Goal: Information Seeking & Learning: Learn about a topic

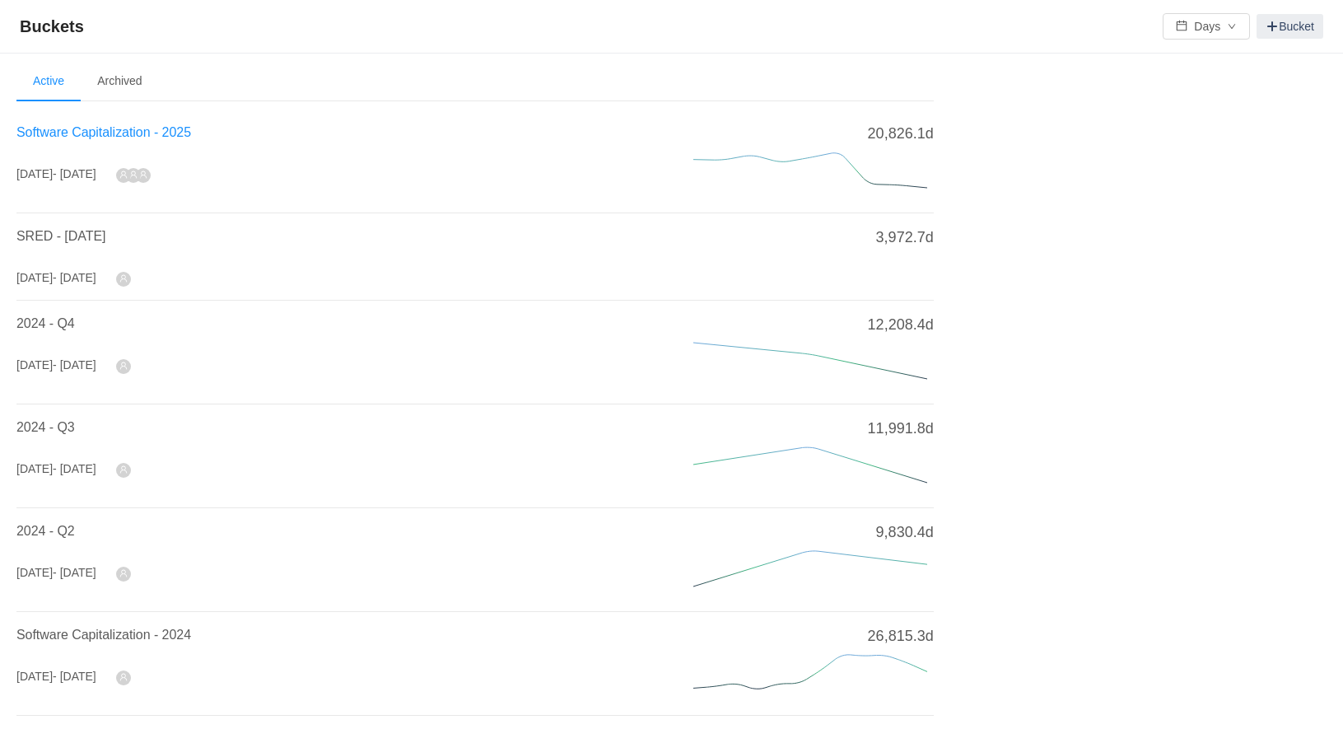
click at [152, 125] on span "Software Capitalization - 2025" at bounding box center [103, 132] width 175 height 14
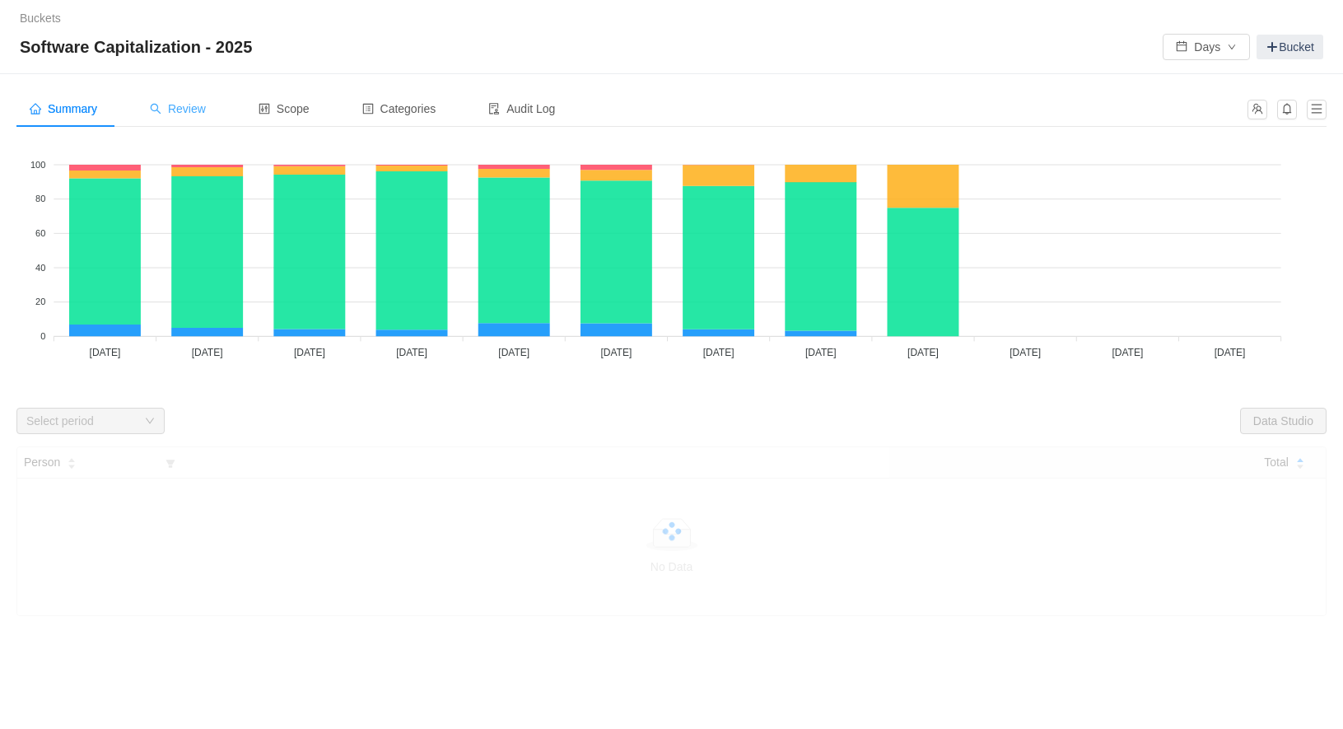
click at [206, 109] on span "Review" at bounding box center [178, 108] width 56 height 13
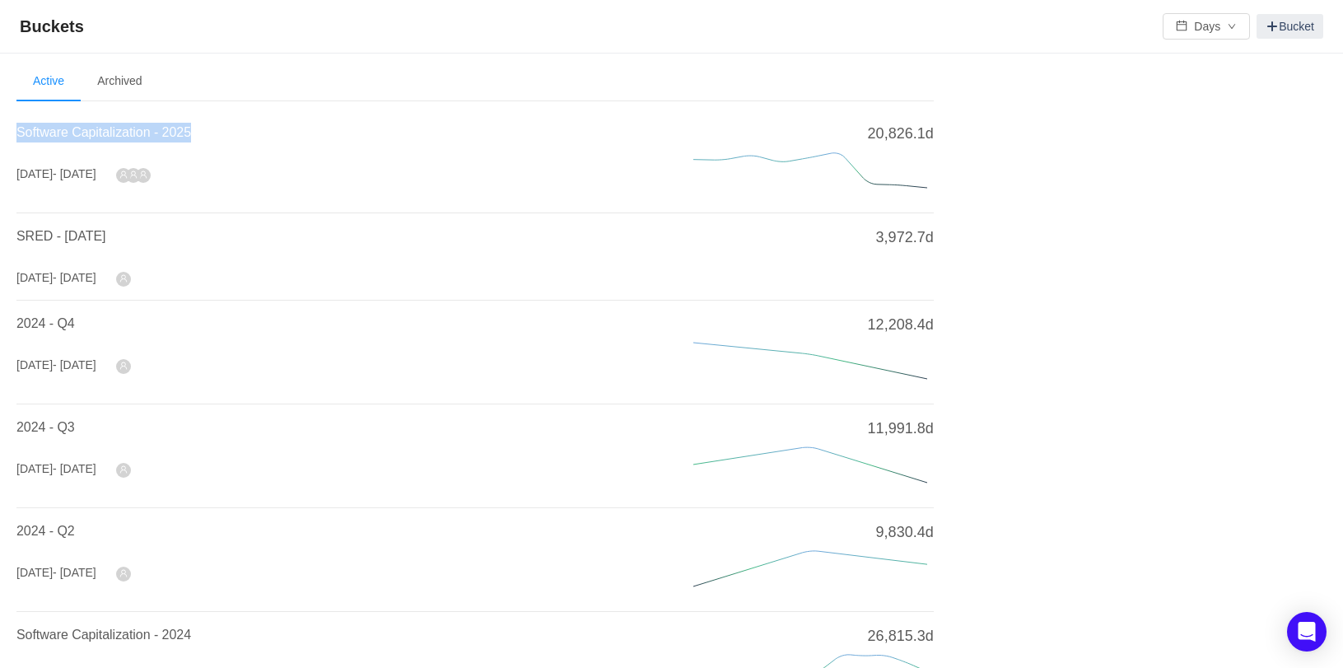
drag, startPoint x: 273, startPoint y: 127, endPoint x: 7, endPoint y: 122, distance: 266.1
click at [7, 122] on div "Welcome to Buckets! Use buckets to review and categorize time spent on work ite…" at bounding box center [671, 643] width 1343 height 1179
copy span "Software Capitalization - 2025"
click at [191, 135] on span "Software Capitalization - 2025" at bounding box center [103, 132] width 175 height 14
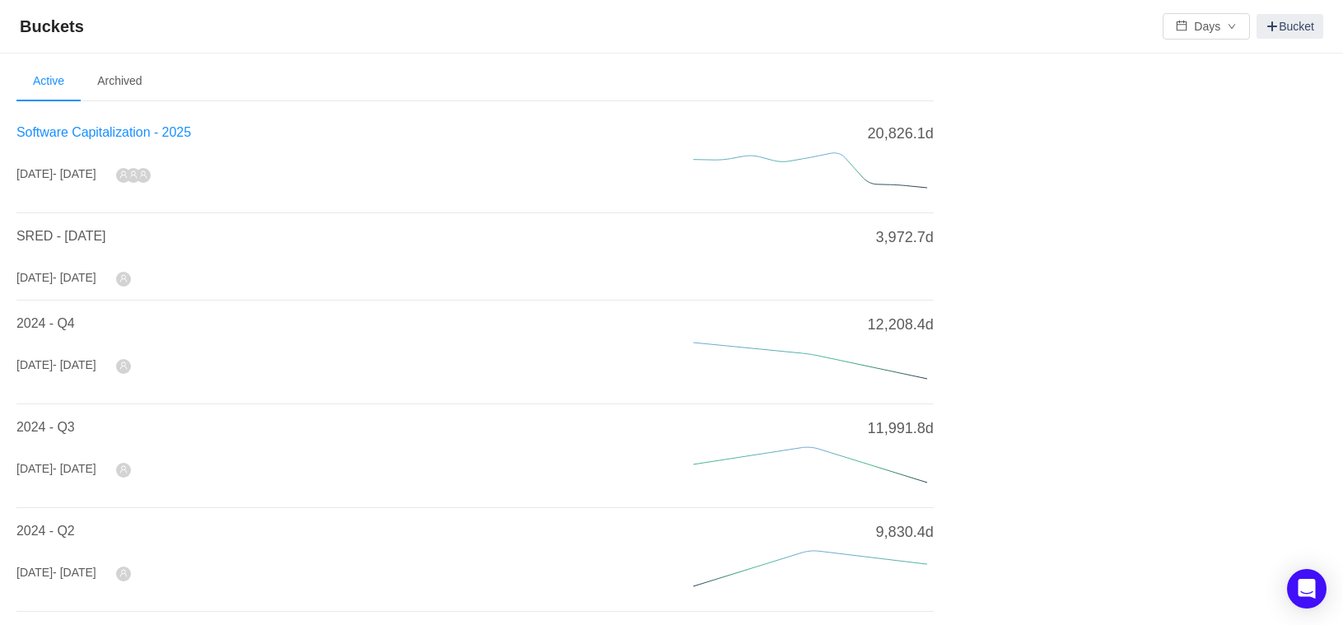
click at [148, 129] on span "Software Capitalization - 2025" at bounding box center [103, 132] width 175 height 14
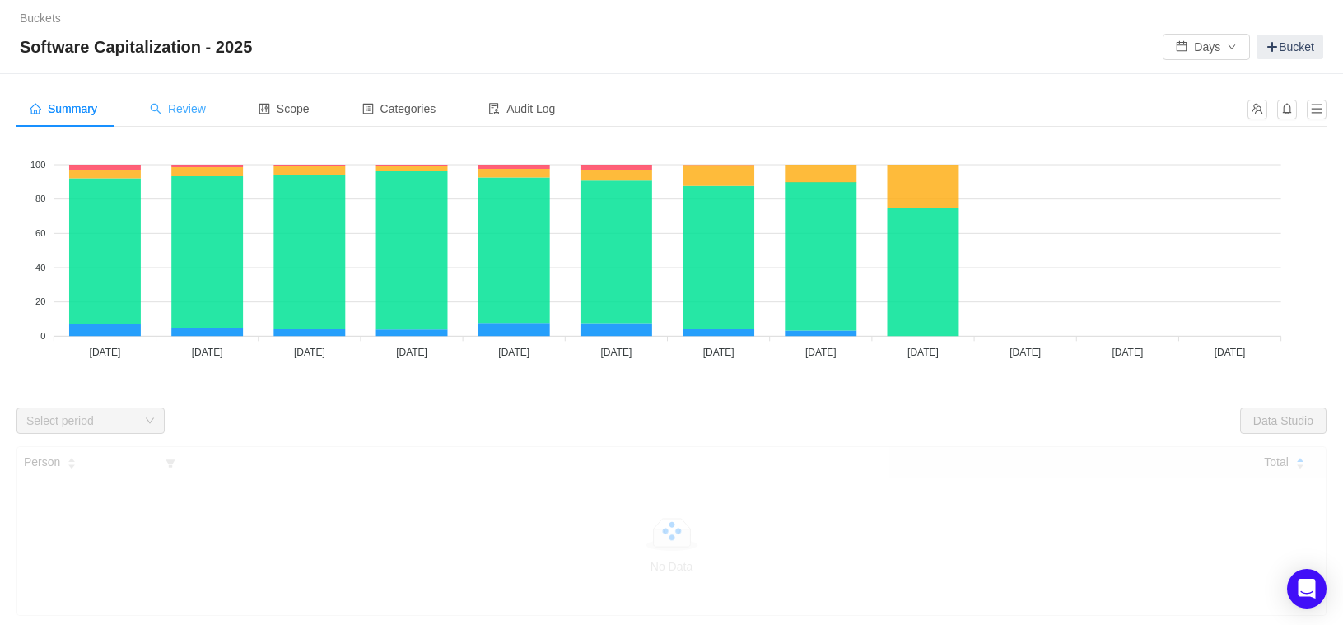
click at [195, 111] on span "Review" at bounding box center [178, 108] width 56 height 13
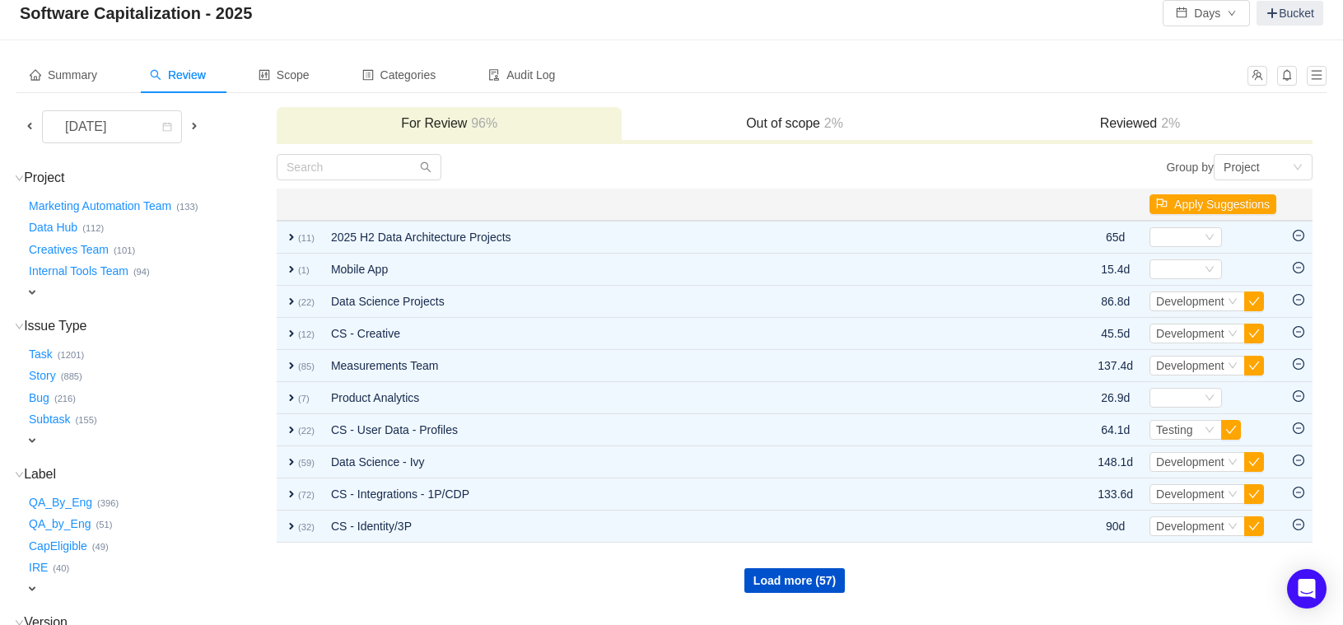
scroll to position [30, 0]
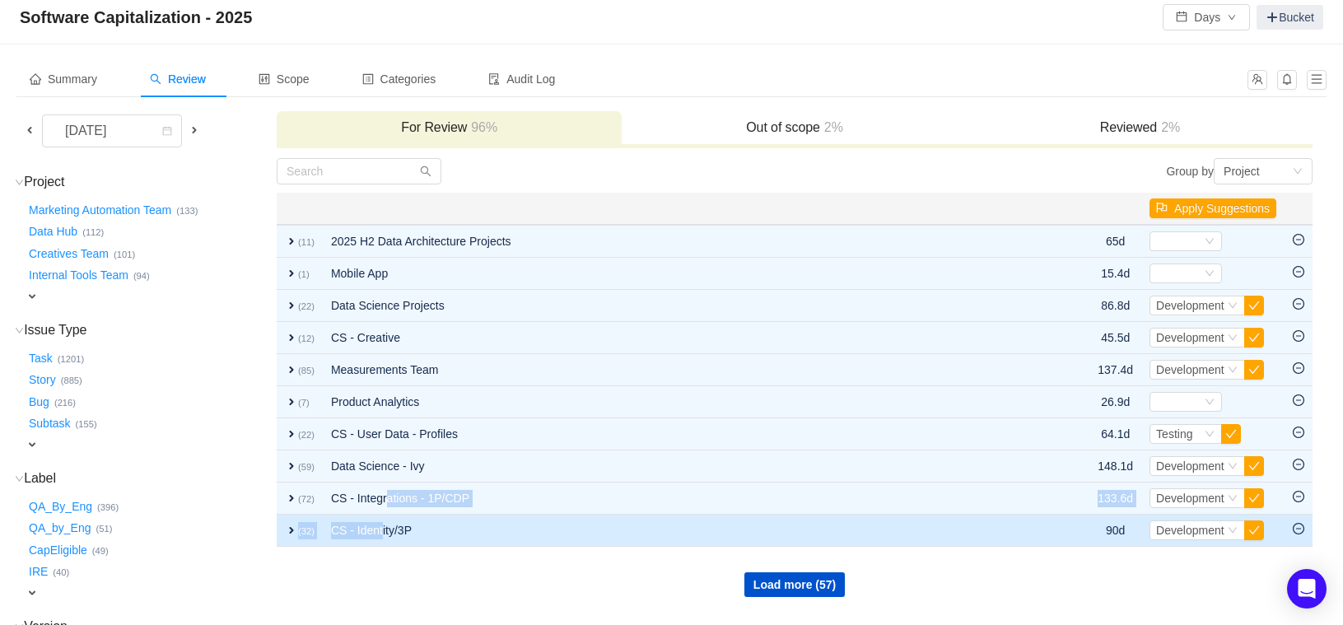
drag, startPoint x: 387, startPoint y: 502, endPoint x: 381, endPoint y: 524, distance: 23.0
click at [381, 524] on tbody "expand (11) 2025 H2 Data Architecture Projects 65d Select Out of scope expand (…" at bounding box center [795, 386] width 1036 height 322
click at [381, 524] on td "CS - Identity/3P" at bounding box center [676, 531] width 707 height 32
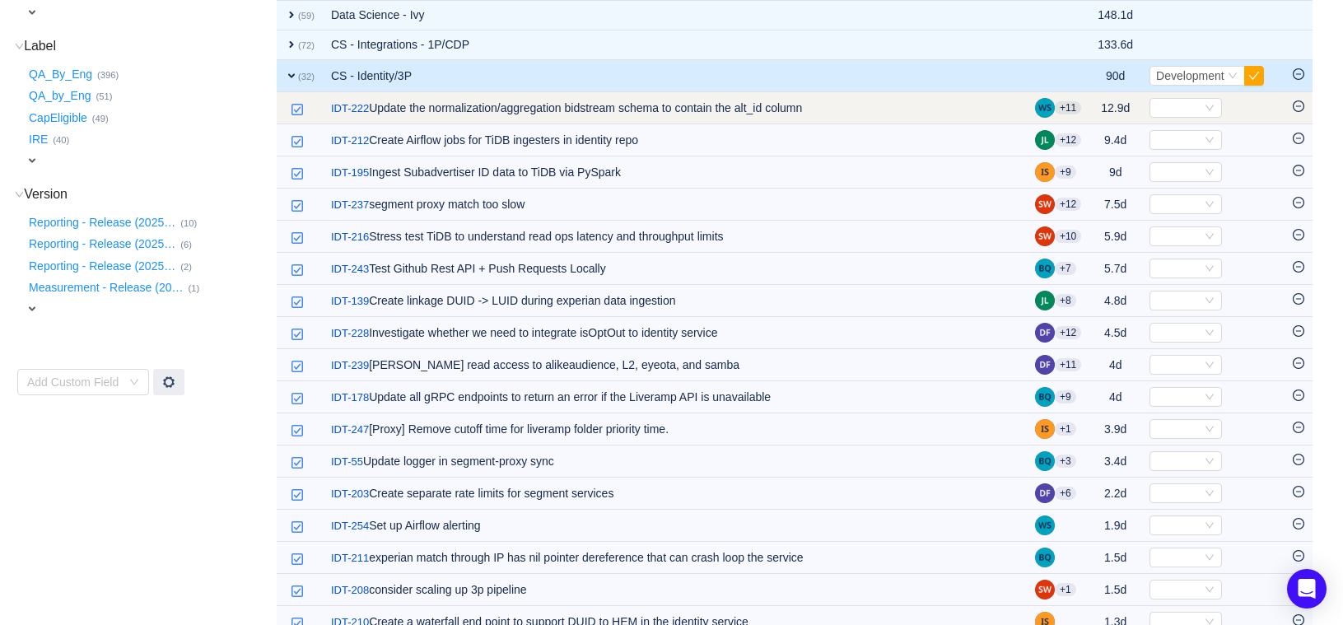
scroll to position [464, 0]
